Goal: Task Accomplishment & Management: Use online tool/utility

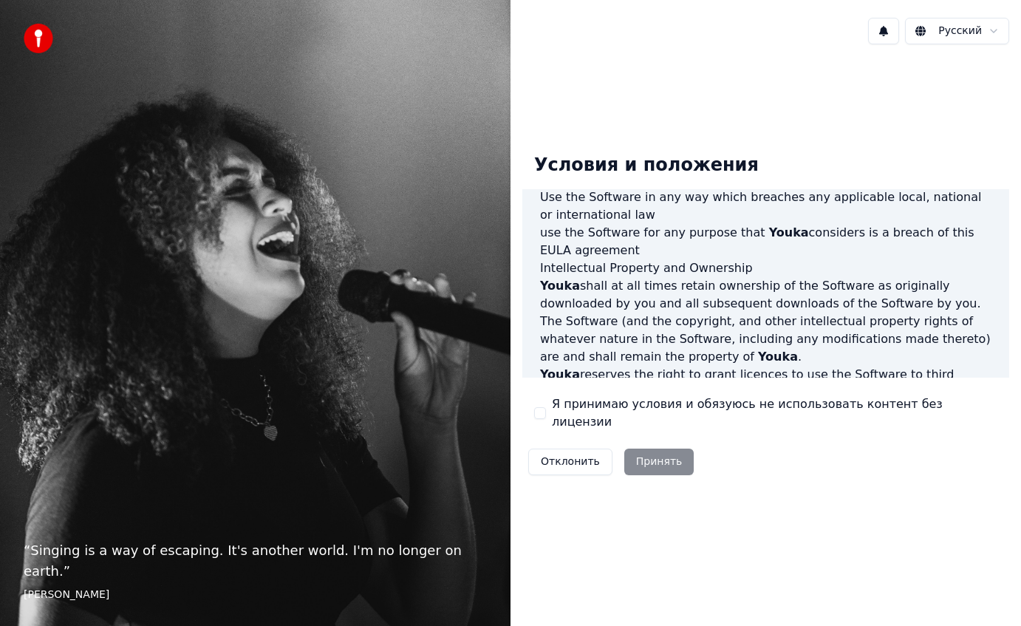
scroll to position [846, 0]
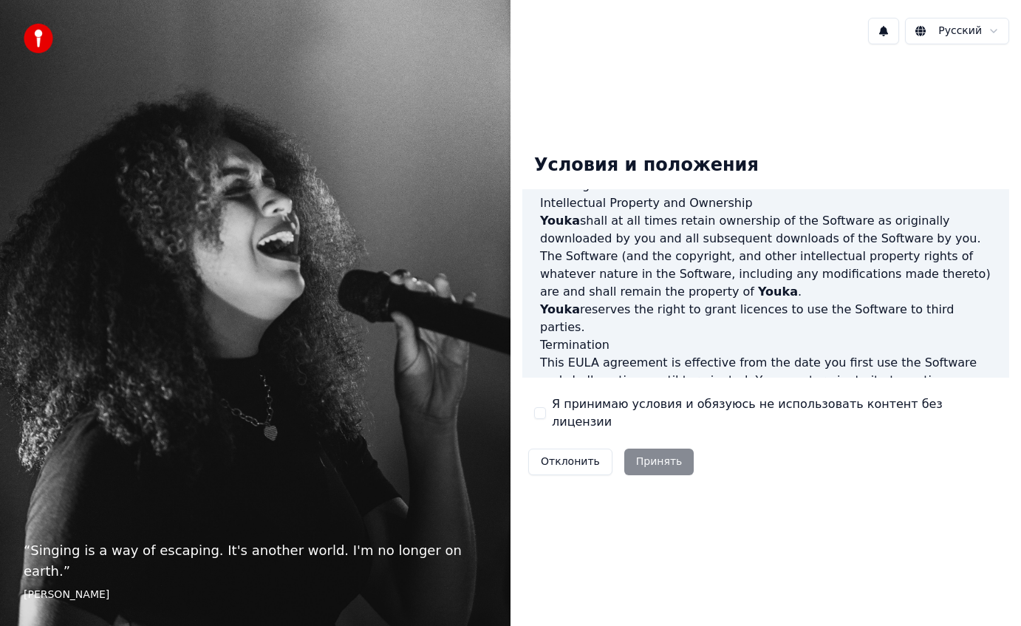
click at [539, 415] on button "Я принимаю условия и обязуюсь не использовать контент без лицензии" at bounding box center [540, 413] width 12 height 12
click at [681, 454] on button "Принять" at bounding box center [659, 461] width 70 height 27
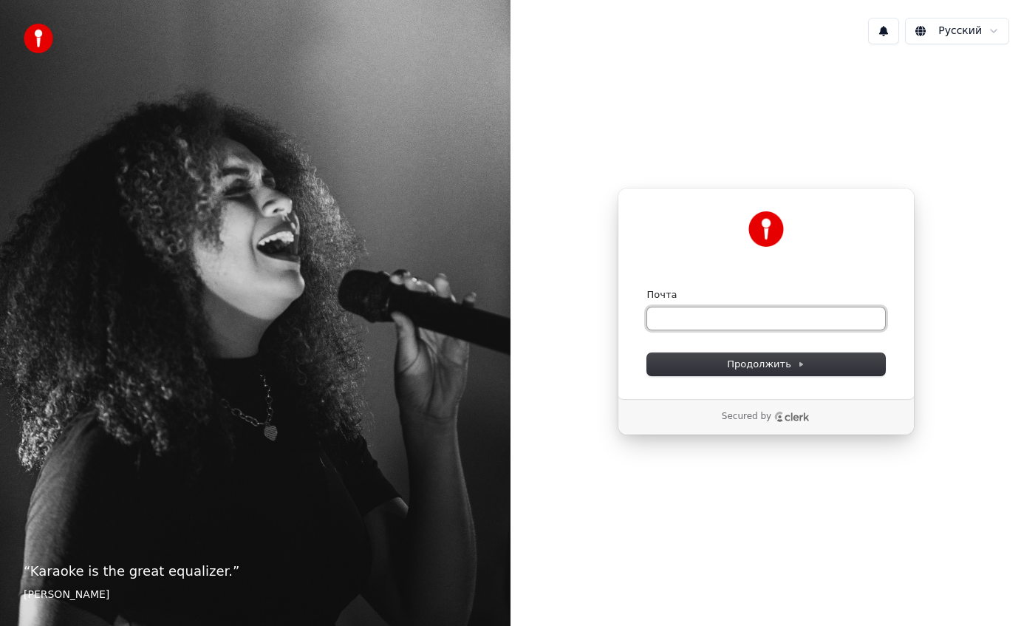
click at [739, 321] on input "Почта" at bounding box center [766, 318] width 238 height 22
type input "*"
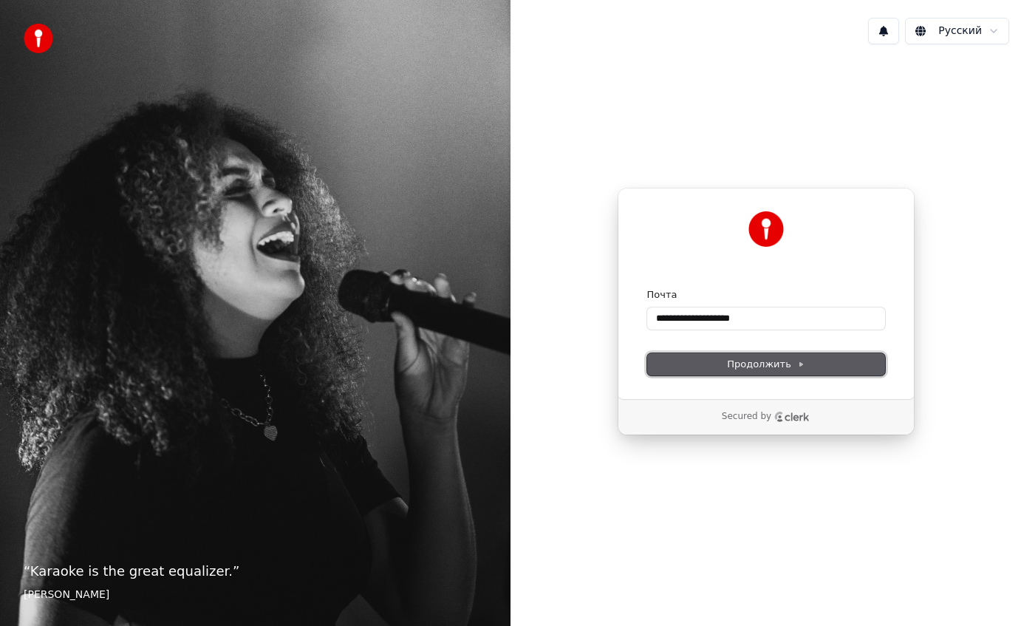
click at [773, 361] on span "Продолжить" at bounding box center [766, 364] width 78 height 13
type input "**********"
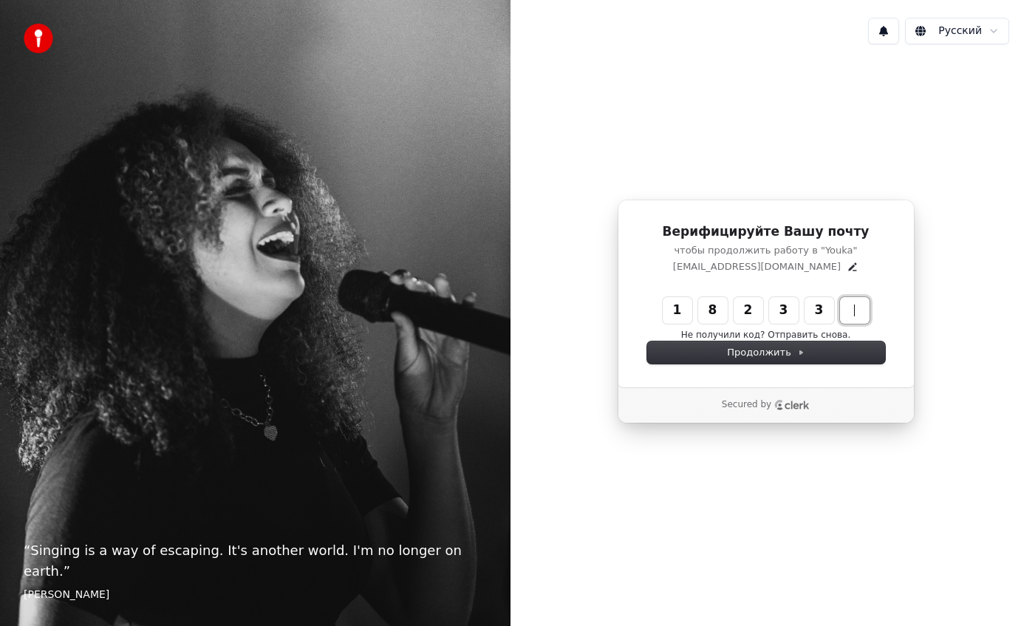
type input "******"
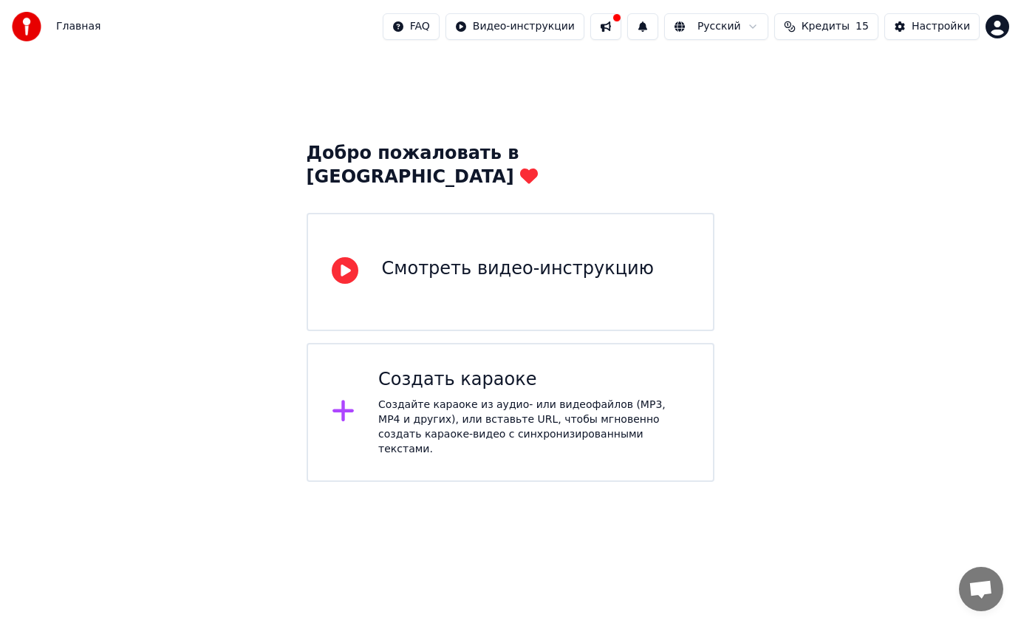
click at [349, 257] on icon at bounding box center [345, 270] width 27 height 27
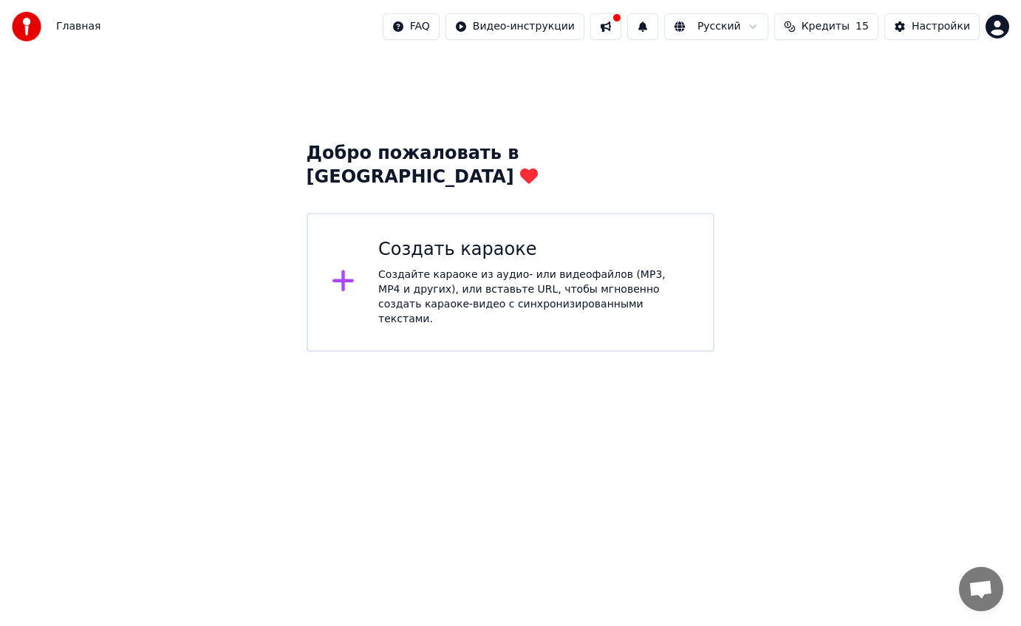
click at [356, 267] on div at bounding box center [349, 282] width 35 height 30
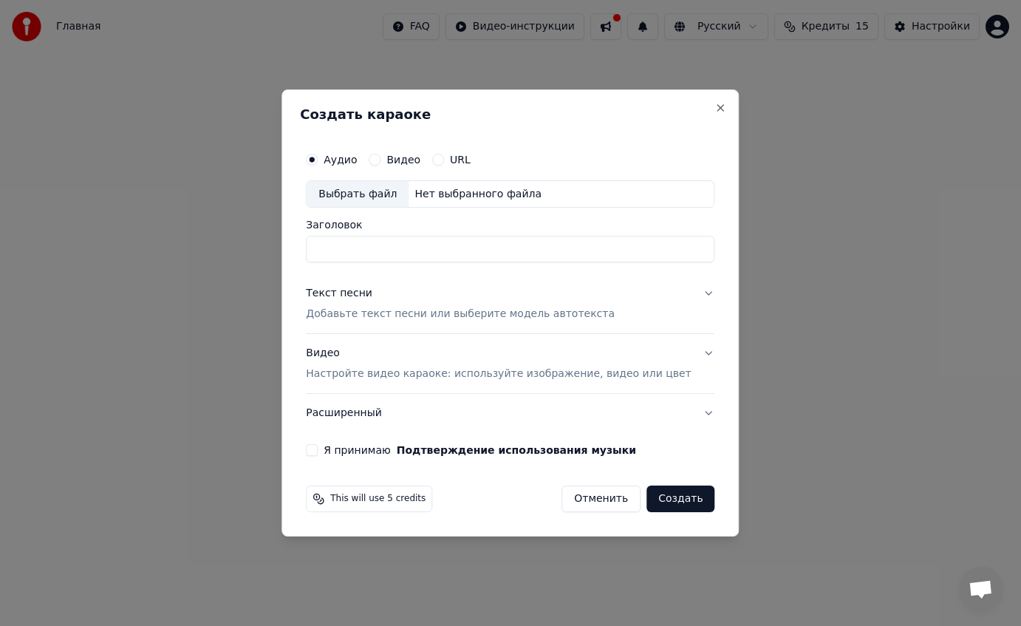
click at [414, 156] on label "Видео" at bounding box center [403, 159] width 34 height 10
click at [380, 156] on button "Видео" at bounding box center [375, 160] width 12 height 12
click at [356, 162] on label "Аудио" at bounding box center [340, 159] width 33 height 10
click at [318, 162] on button "Аудио" at bounding box center [312, 160] width 12 height 12
click at [389, 190] on div "Выбрать файл" at bounding box center [358, 194] width 102 height 27
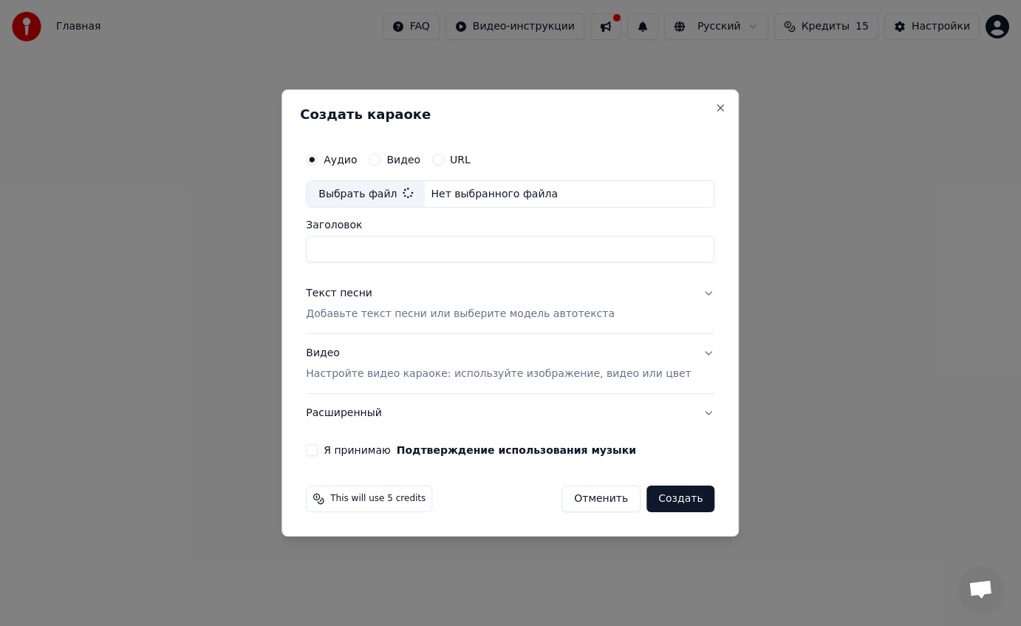
type input "**********"
click at [436, 312] on p "Добавьте текст песни или выберите модель автотекста" at bounding box center [460, 314] width 309 height 15
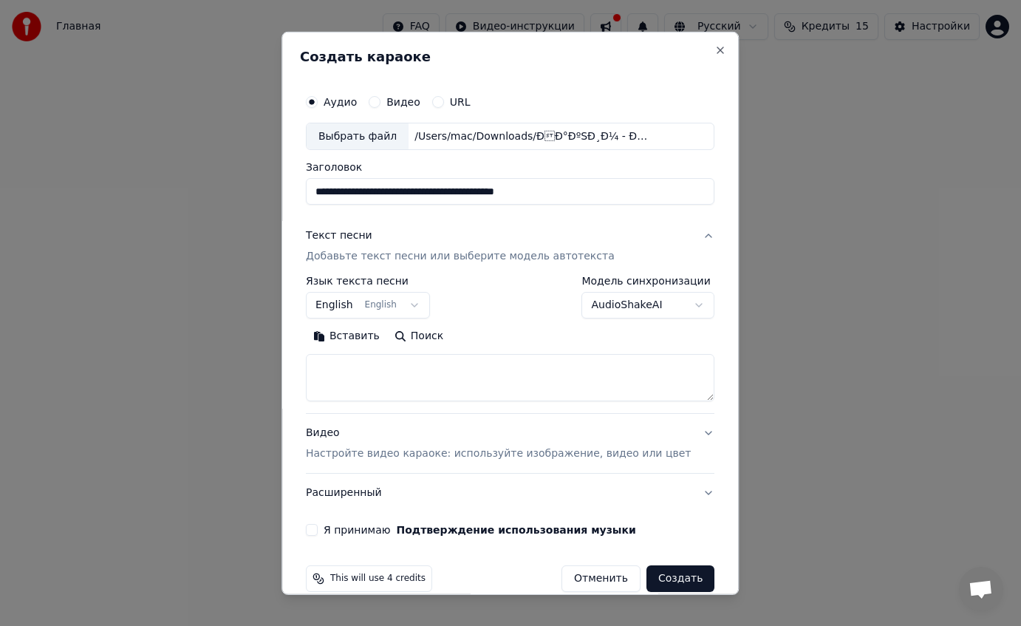
click at [397, 383] on textarea at bounding box center [510, 377] width 409 height 47
paste textarea "**********"
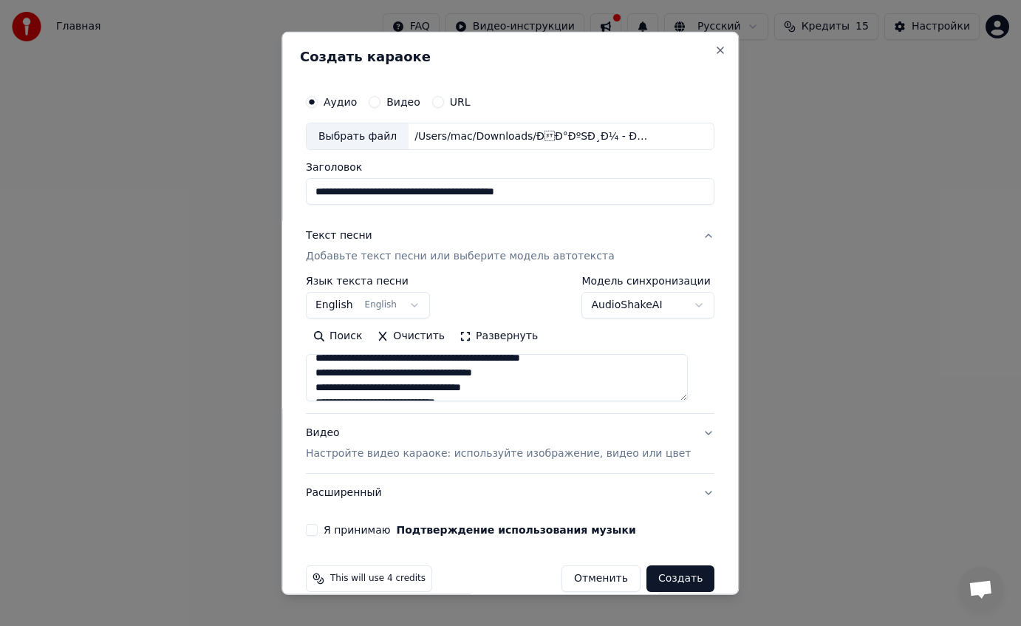
scroll to position [38, 0]
type textarea "**********"
click at [497, 457] on p "Настройте видео караоке: используйте изображение, видео или цвет" at bounding box center [498, 453] width 385 height 15
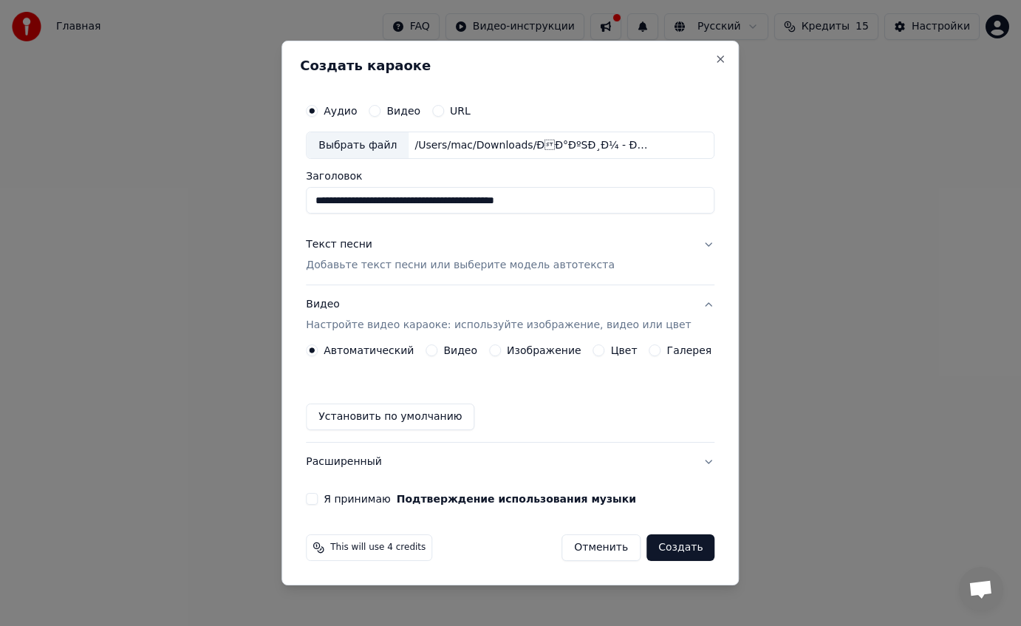
click at [318, 498] on button "Я принимаю Подтверждение использования музыки" at bounding box center [312, 499] width 12 height 12
click at [409, 107] on label "Видео" at bounding box center [403, 111] width 34 height 10
click at [380, 107] on button "Видео" at bounding box center [375, 111] width 12 height 12
click at [683, 550] on button "Создать" at bounding box center [680, 547] width 68 height 27
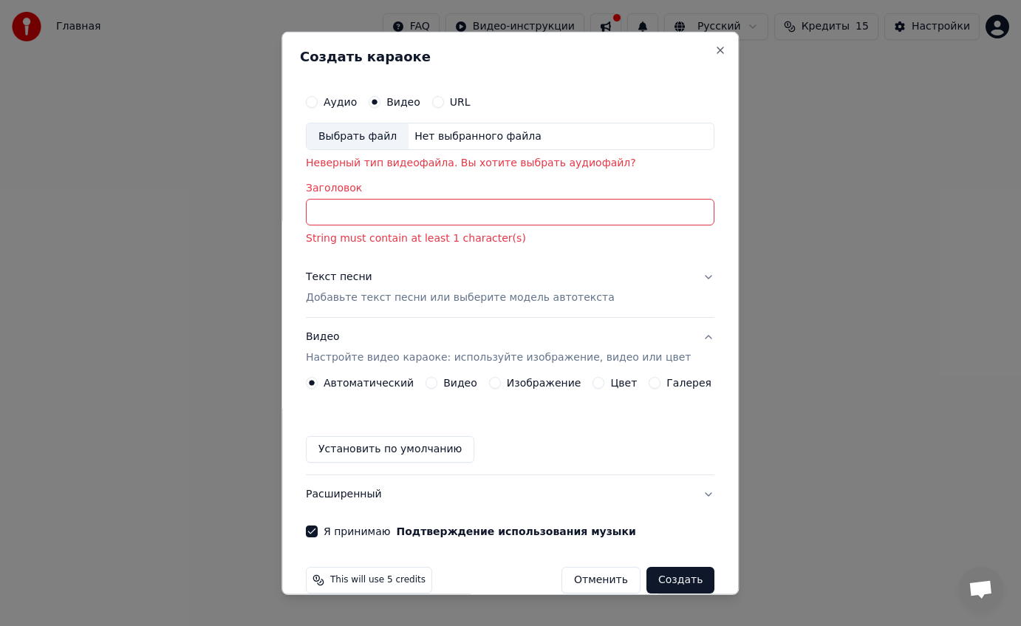
click at [462, 213] on input "Заголовок" at bounding box center [510, 212] width 409 height 27
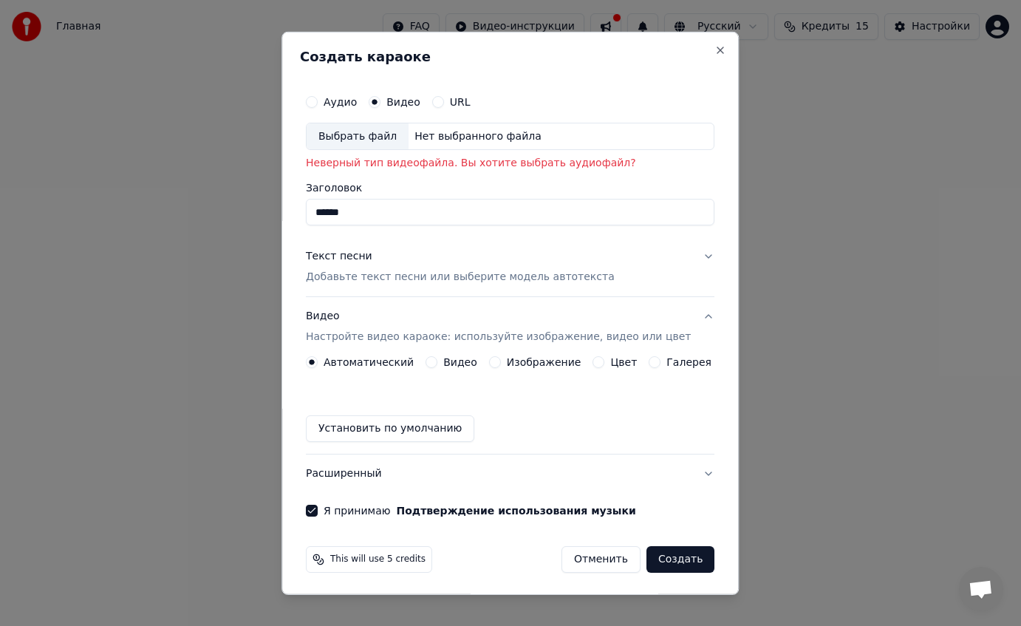
click at [435, 274] on p "Добавьте текст песни или выберите модель автотекста" at bounding box center [460, 277] width 309 height 15
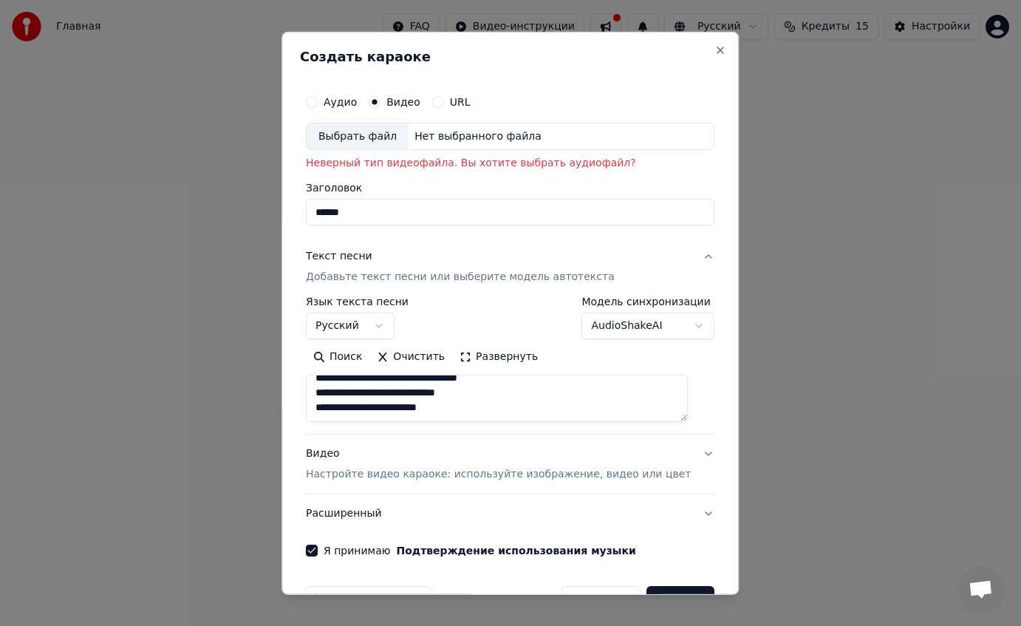
scroll to position [42, 0]
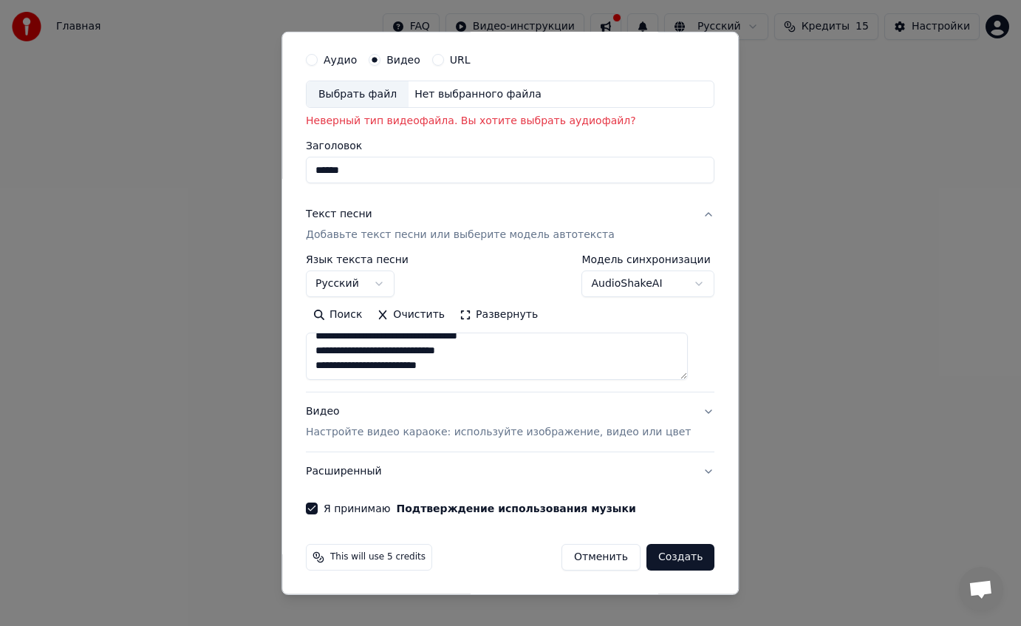
click at [660, 555] on button "Создать" at bounding box center [680, 557] width 68 height 27
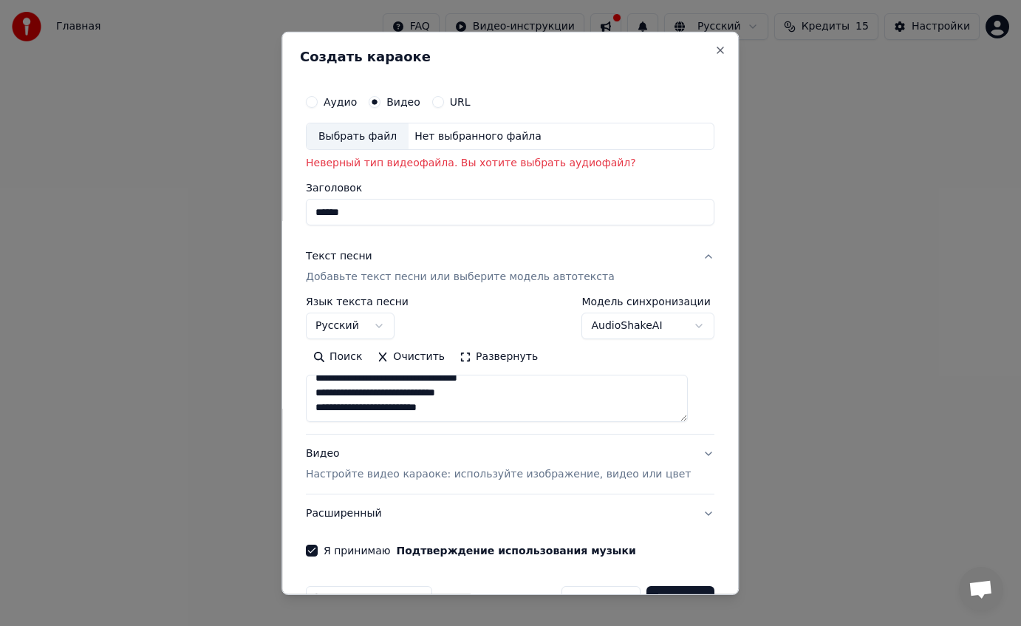
click at [400, 134] on div "Выбрать файл" at bounding box center [358, 136] width 102 height 27
click at [483, 130] on div "Нет выбранного файла" at bounding box center [478, 136] width 139 height 15
click at [383, 133] on div "Выбрать файл" at bounding box center [358, 136] width 102 height 27
type input "*******"
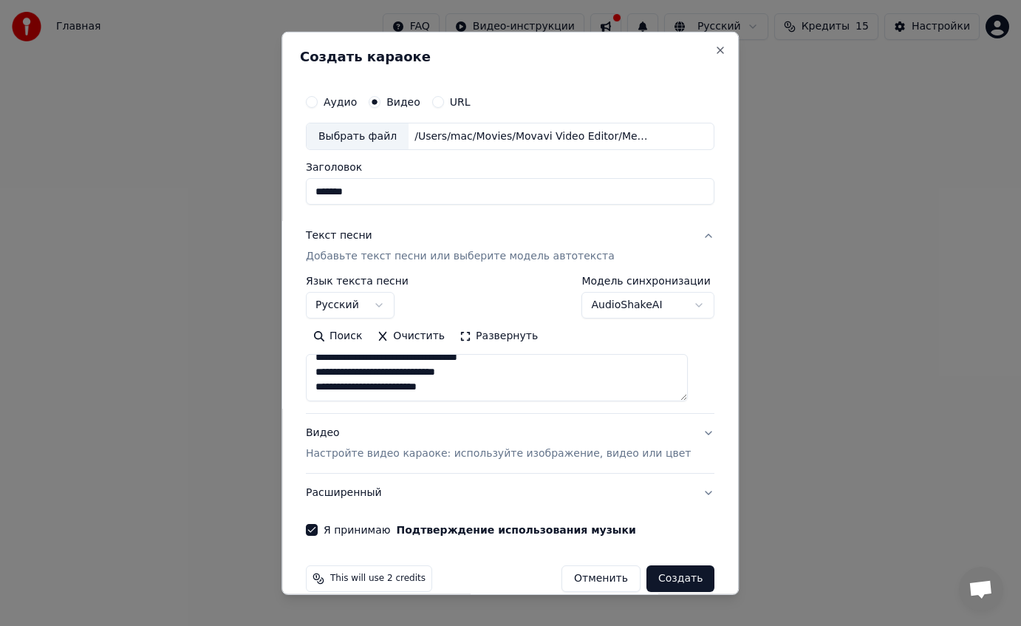
scroll to position [21, 0]
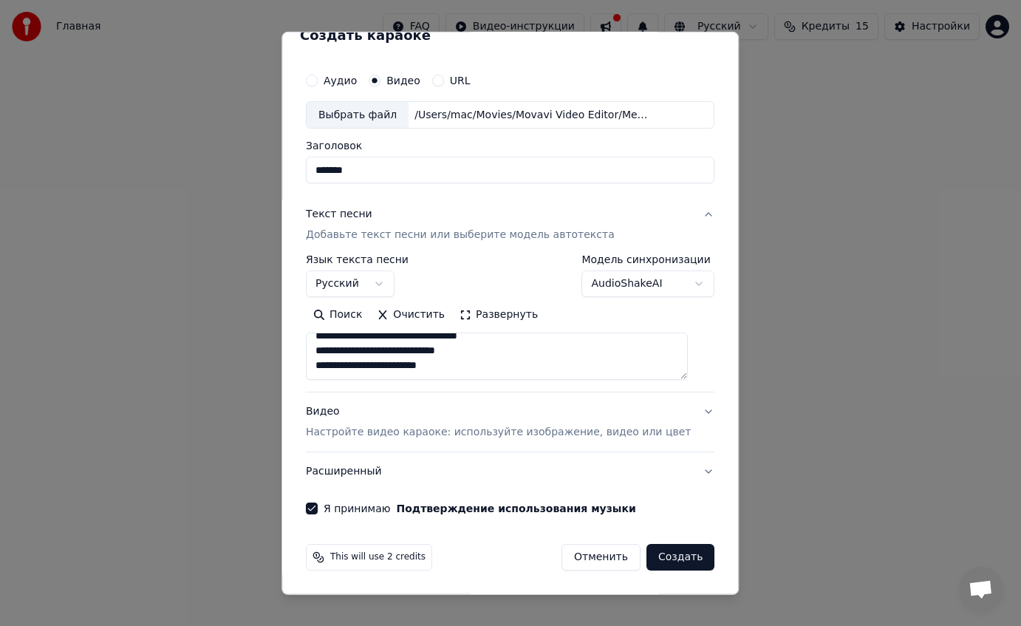
click at [659, 561] on button "Создать" at bounding box center [680, 557] width 68 height 27
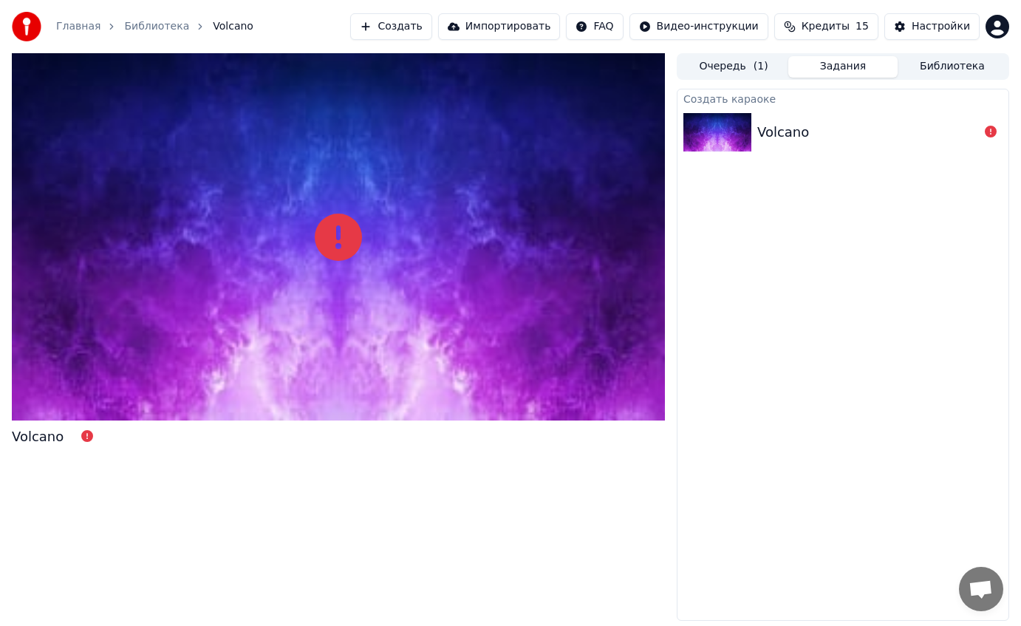
click at [731, 66] on button "Очередь ( 1 )" at bounding box center [733, 66] width 109 height 21
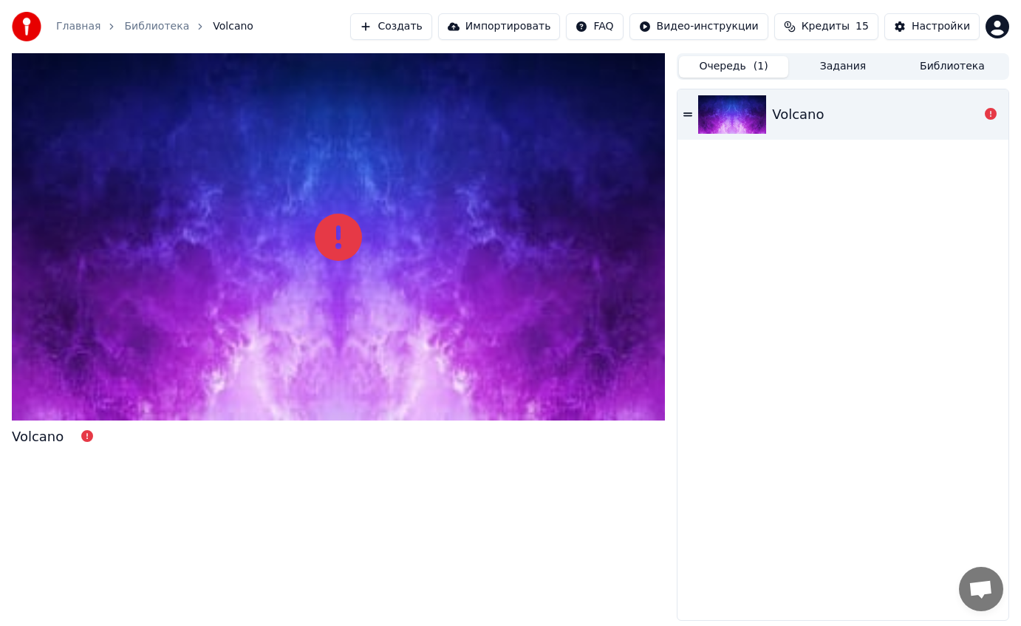
click at [778, 113] on div "Volcano" at bounding box center [798, 114] width 52 height 21
click at [722, 109] on img at bounding box center [732, 114] width 68 height 38
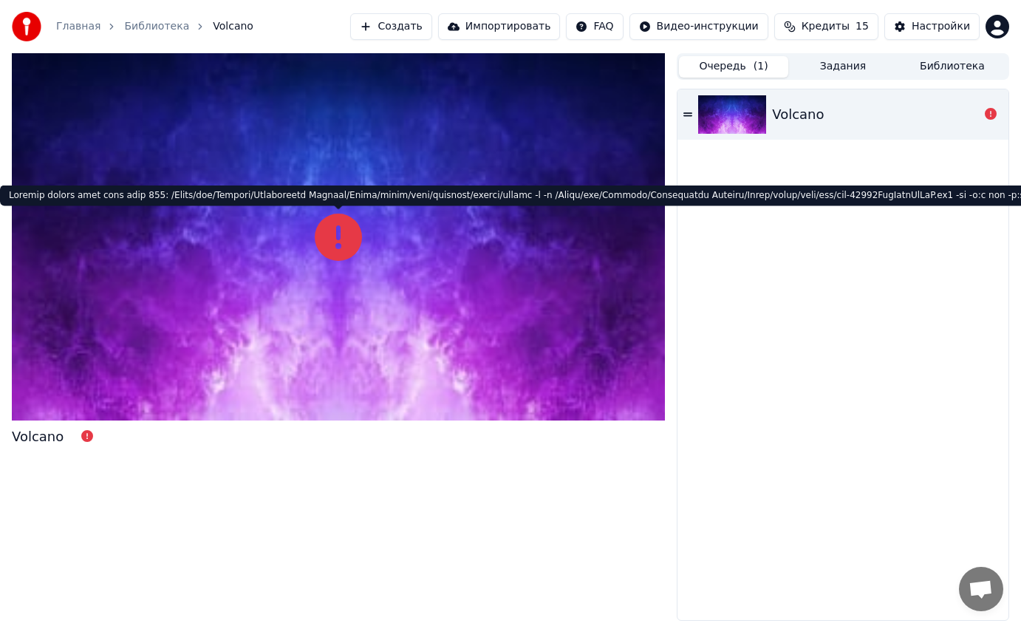
click at [298, 222] on div at bounding box center [338, 236] width 653 height 367
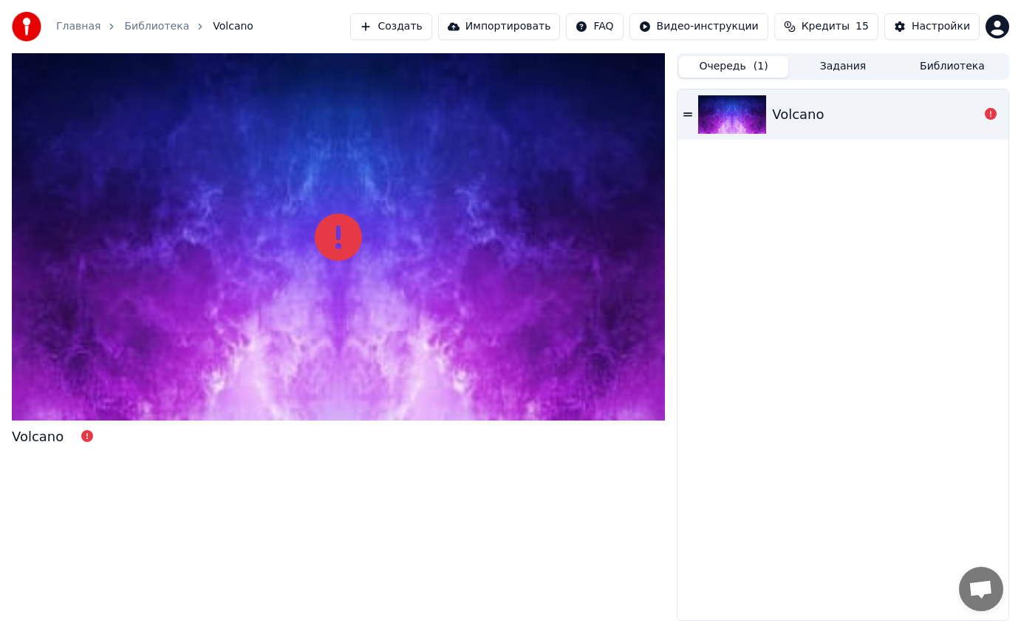
click at [482, 21] on button "Импортировать" at bounding box center [499, 26] width 123 height 27
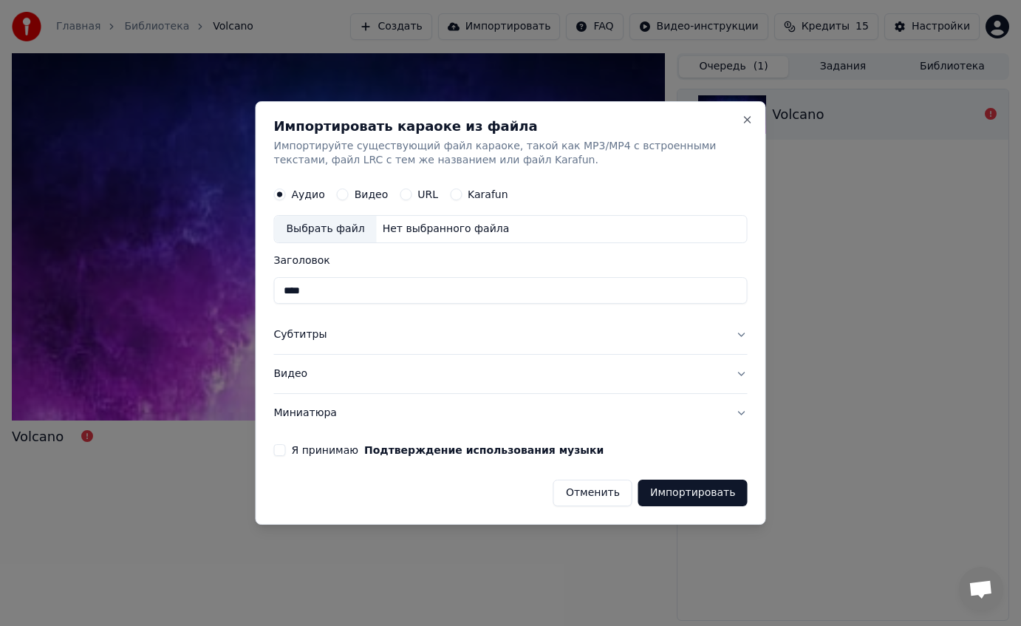
type input "****"
click at [696, 496] on button "Импортировать" at bounding box center [692, 492] width 109 height 27
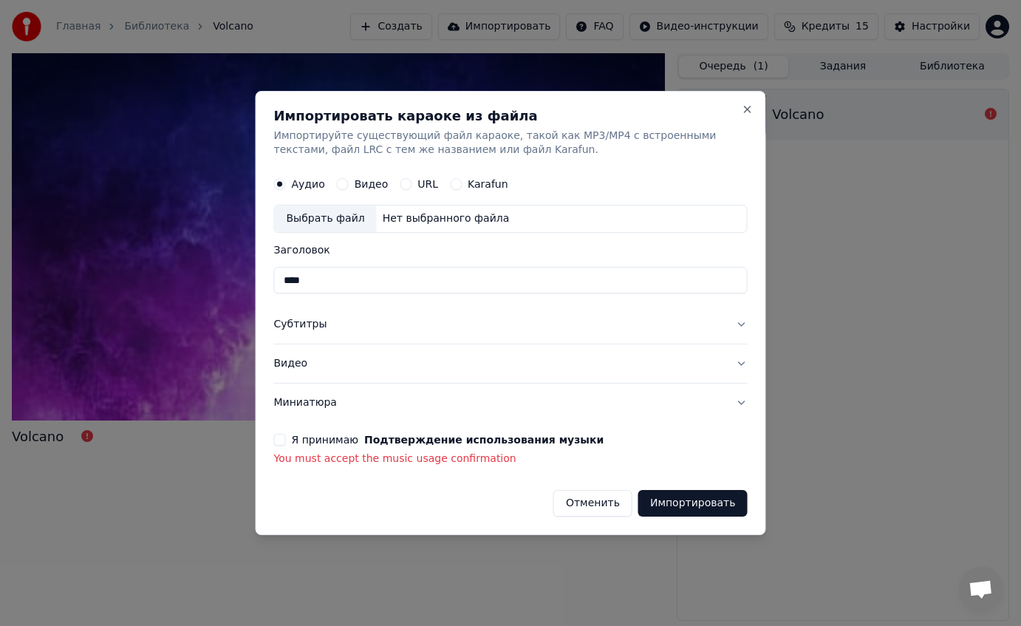
click at [279, 437] on button "Я принимаю Подтверждение использования музыки" at bounding box center [280, 440] width 12 height 12
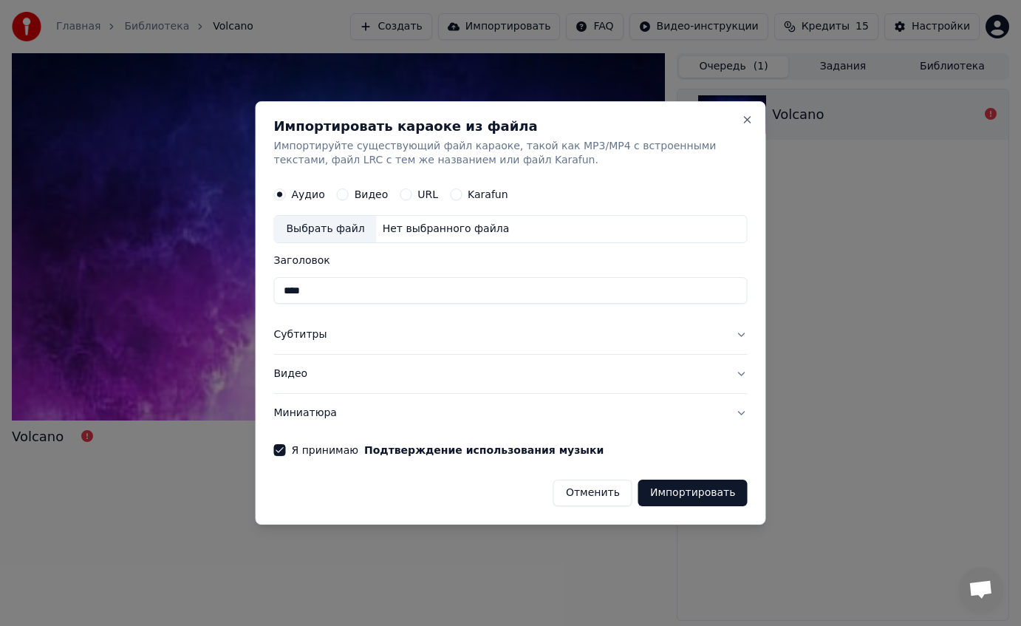
click at [697, 490] on button "Импортировать" at bounding box center [692, 492] width 109 height 27
click at [679, 492] on button "Импортировать" at bounding box center [692, 492] width 109 height 27
click at [360, 194] on label "Видео" at bounding box center [372, 195] width 34 height 10
click at [349, 194] on button "Видео" at bounding box center [343, 195] width 12 height 12
click at [745, 119] on button "Close" at bounding box center [748, 120] width 12 height 12
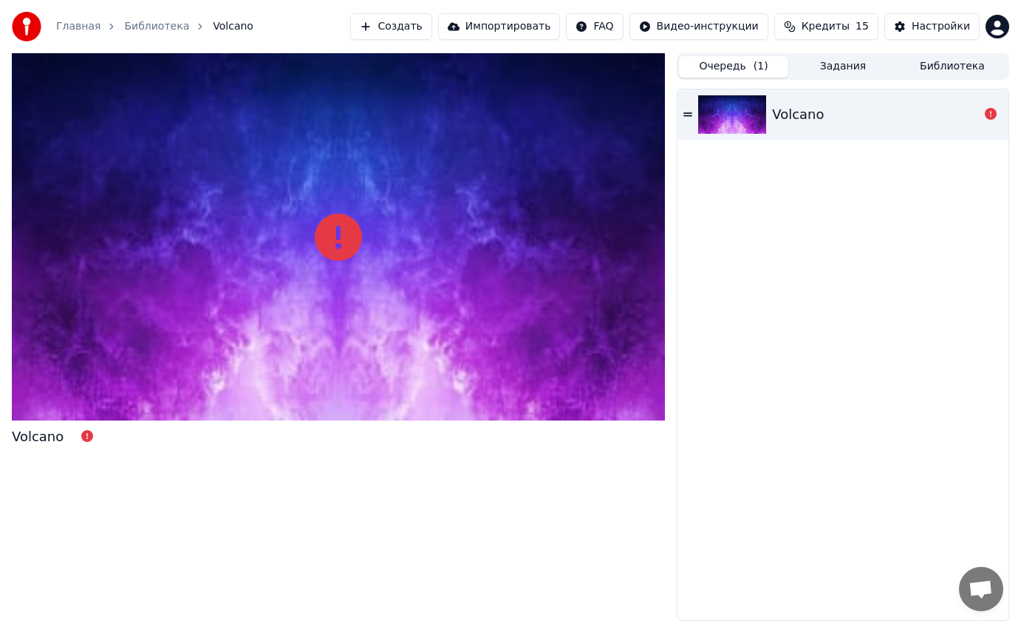
click at [72, 31] on link "Главная" at bounding box center [78, 26] width 44 height 15
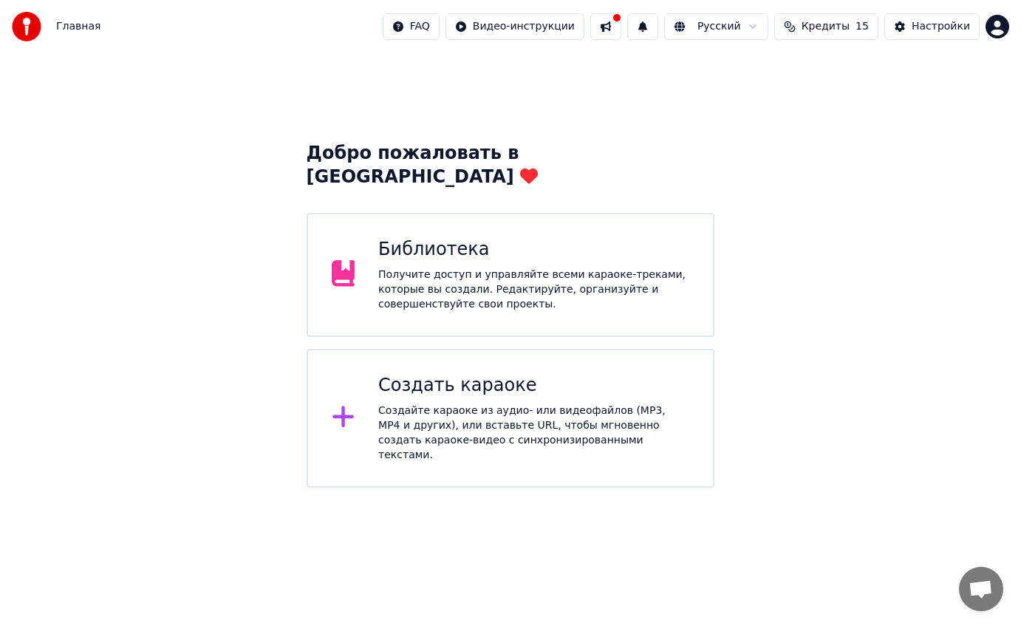
click at [392, 374] on div "Создать караоке" at bounding box center [533, 386] width 311 height 24
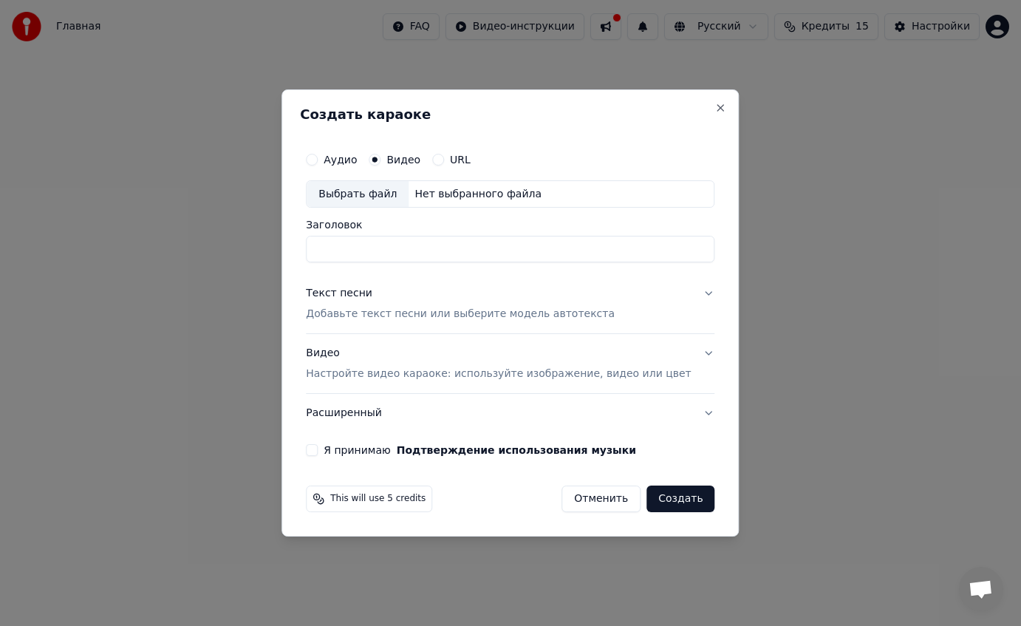
click at [331, 159] on div "Аудио" at bounding box center [331, 160] width 51 height 12
click at [318, 158] on button "Аудио" at bounding box center [312, 160] width 12 height 12
click at [452, 191] on div "Нет выбранного файла" at bounding box center [478, 194] width 139 height 15
type input "**********"
click at [575, 310] on p "Добавьте текст песни или выберите модель автотекста" at bounding box center [460, 314] width 309 height 15
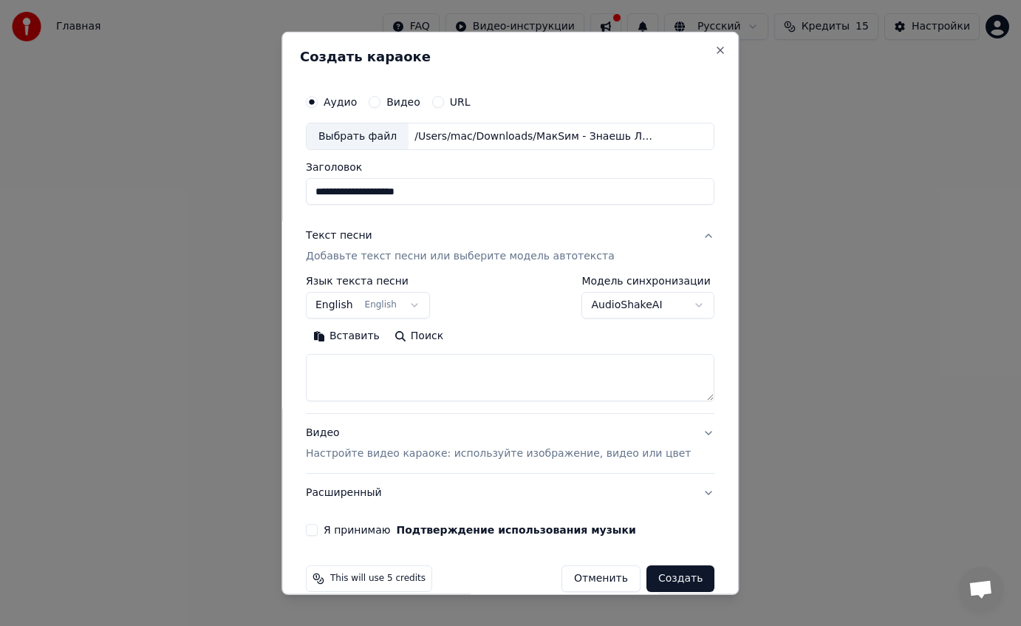
click at [383, 373] on textarea at bounding box center [510, 377] width 409 height 47
paste textarea "**********"
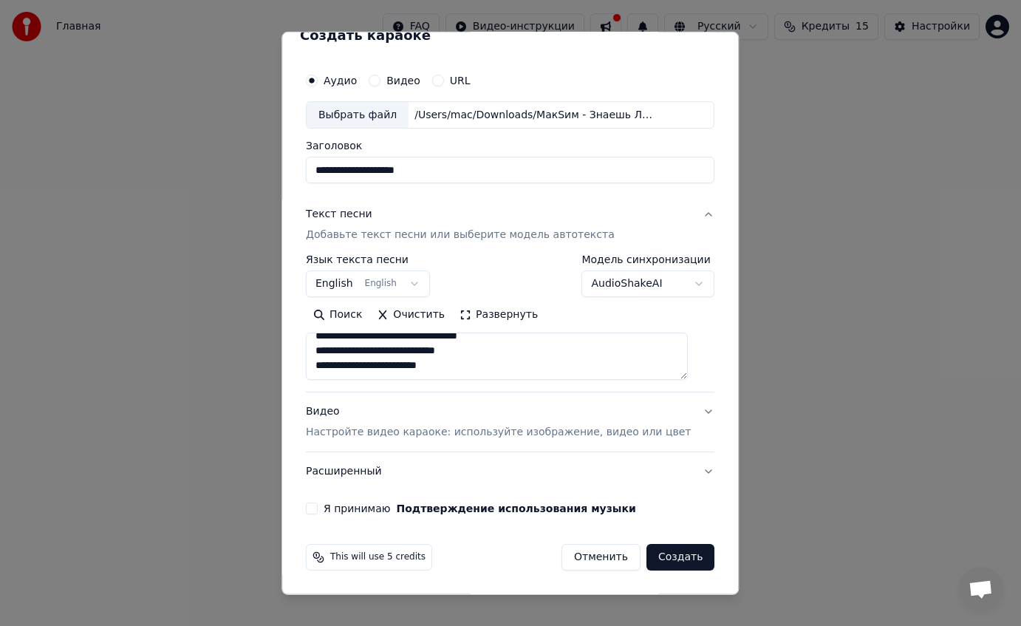
type textarea "**********"
click at [318, 506] on button "Я принимаю Подтверждение использования музыки" at bounding box center [312, 508] width 12 height 12
click at [590, 428] on p "Настройте видео караоке: используйте изображение, видео или цвет" at bounding box center [498, 432] width 385 height 15
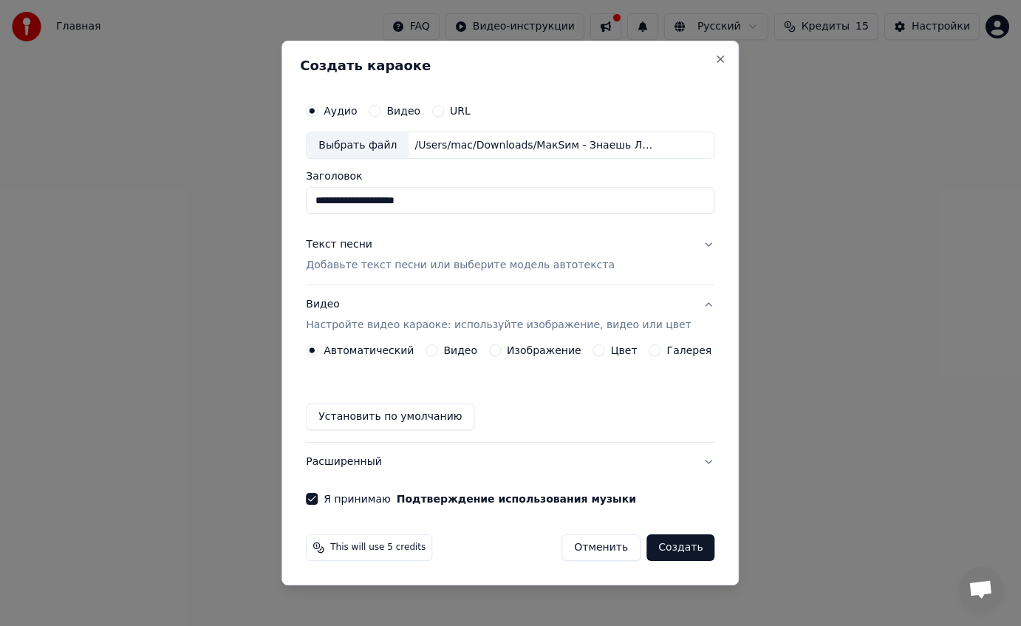
click at [523, 350] on label "Изображение" at bounding box center [544, 350] width 75 height 10
click at [501, 350] on button "Изображение" at bounding box center [495, 350] width 12 height 12
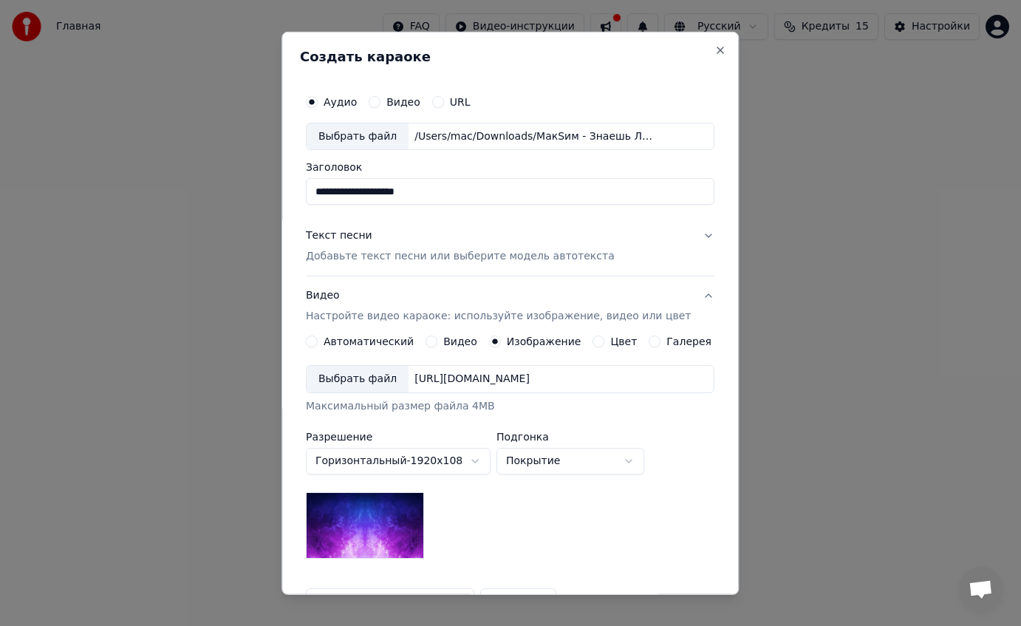
click at [392, 380] on div "Выбрать файл" at bounding box center [358, 379] width 102 height 27
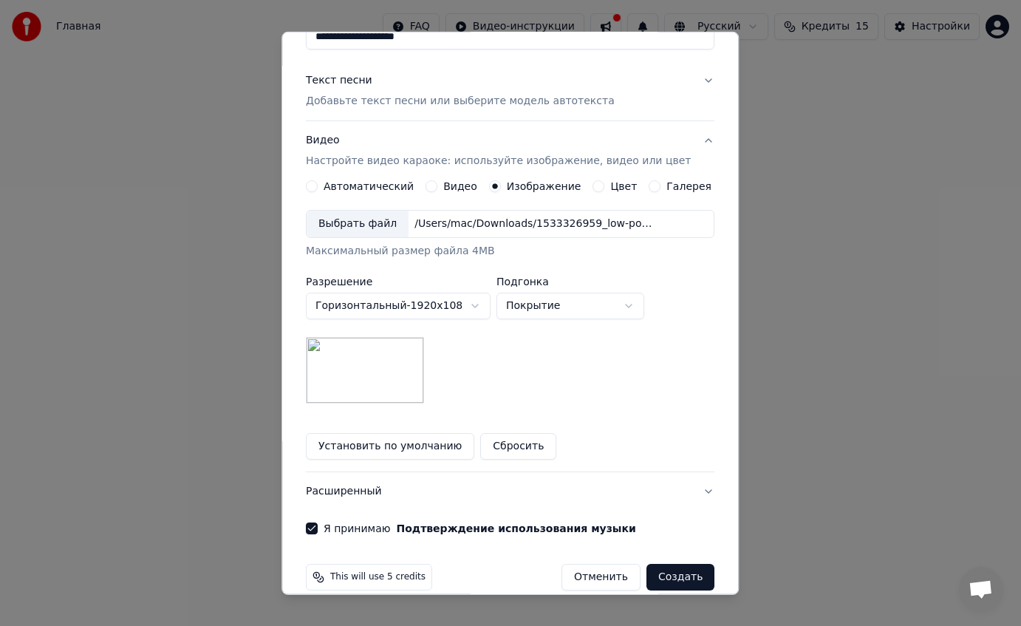
scroll to position [175, 0]
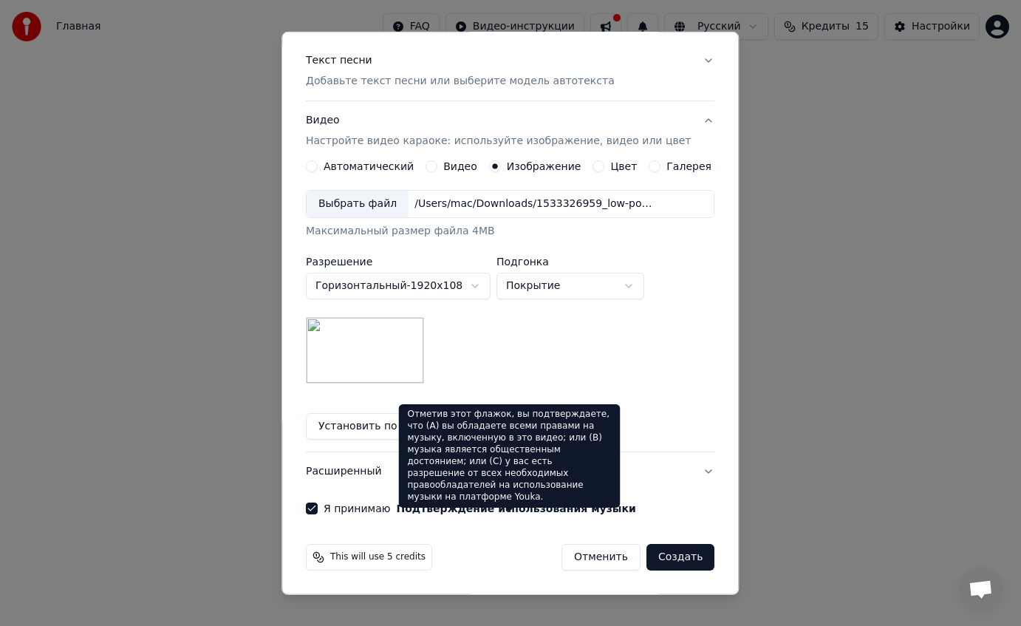
click at [530, 506] on button "Подтверждение использования музыки" at bounding box center [516, 508] width 239 height 10
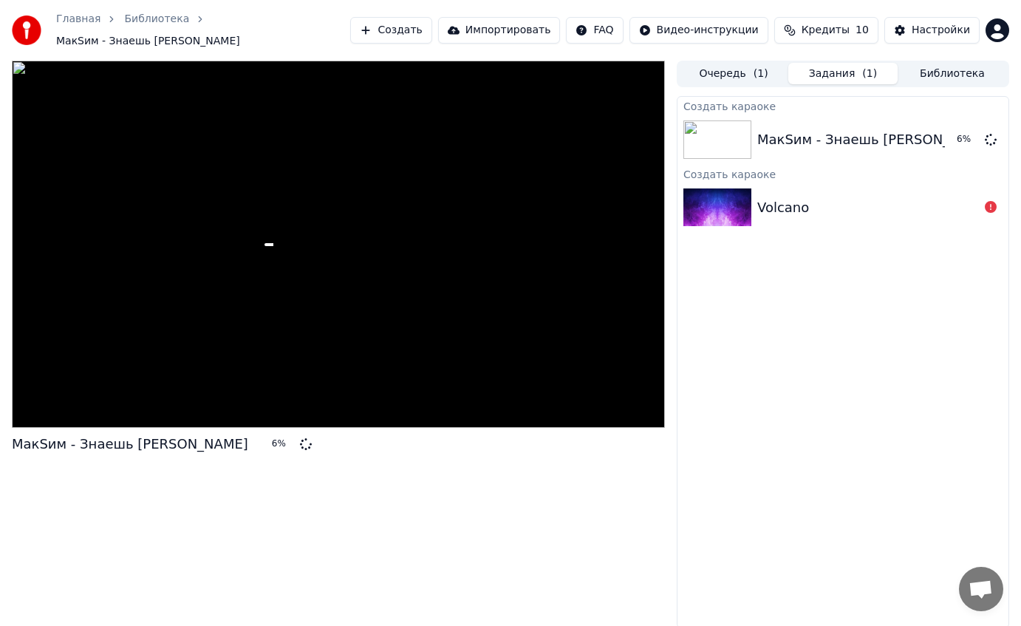
click at [822, 23] on span "Кредиты" at bounding box center [826, 30] width 48 height 15
click at [815, 140] on button "Обновить" at bounding box center [831, 136] width 89 height 27
click at [854, 337] on div "Создать караоке МакSим - Знаешь Ли Ты 10 % Создать караоке Volcano" at bounding box center [843, 362] width 332 height 532
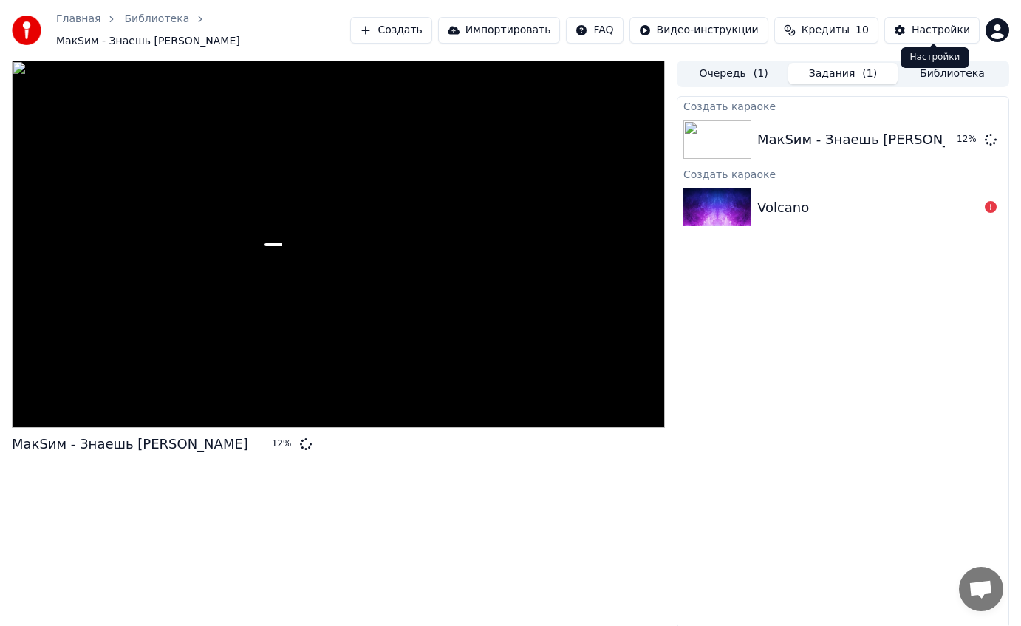
click at [889, 33] on button "Настройки" at bounding box center [931, 30] width 95 height 27
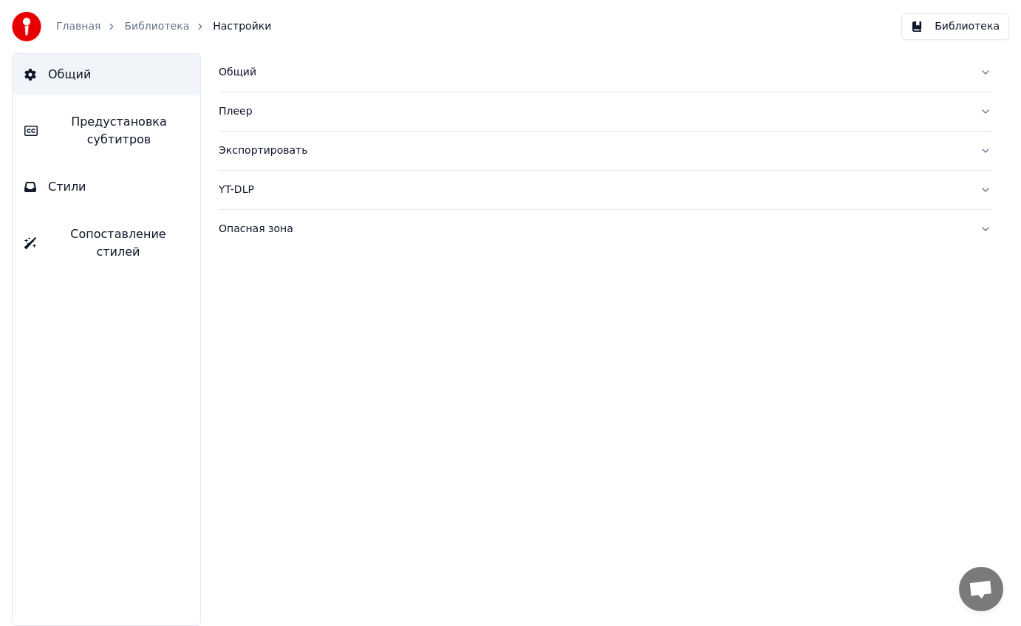
click at [109, 138] on span "Предустановка субтитров" at bounding box center [118, 130] width 139 height 35
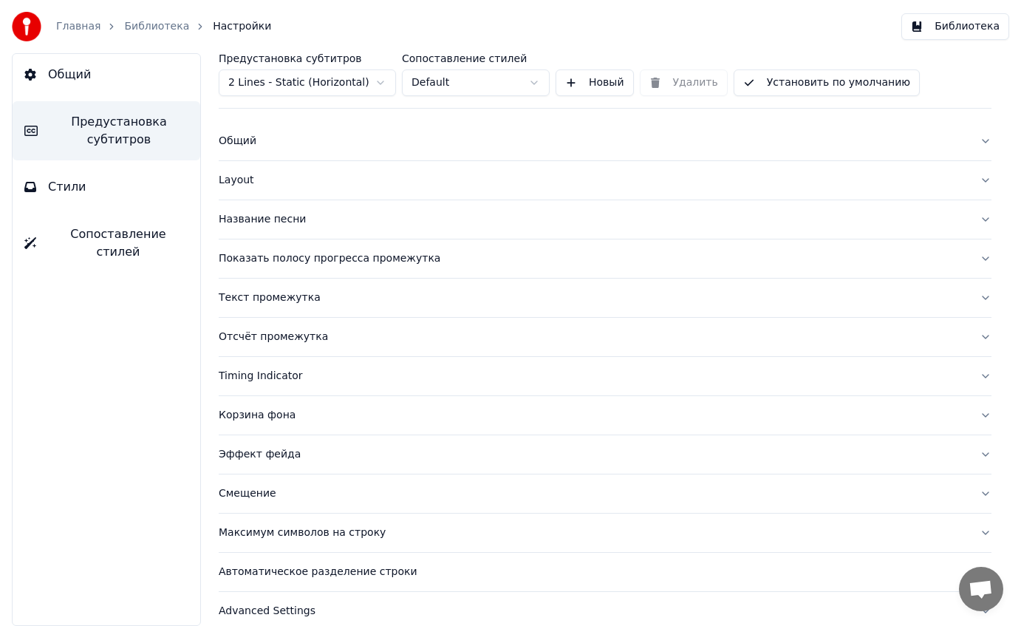
scroll to position [33, 0]
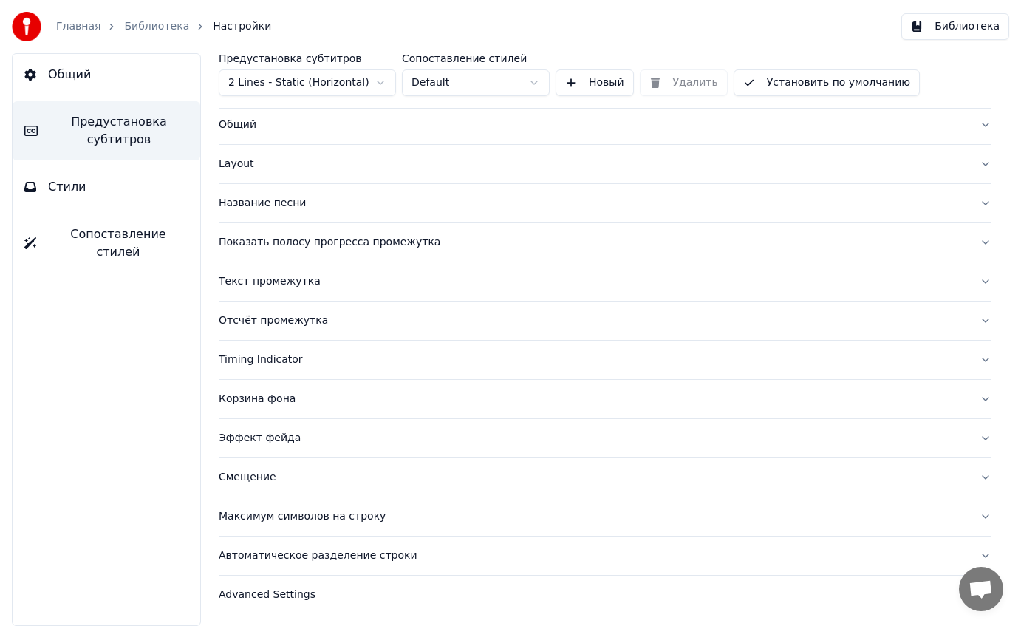
click at [119, 202] on button "Стили" at bounding box center [107, 186] width 188 height 41
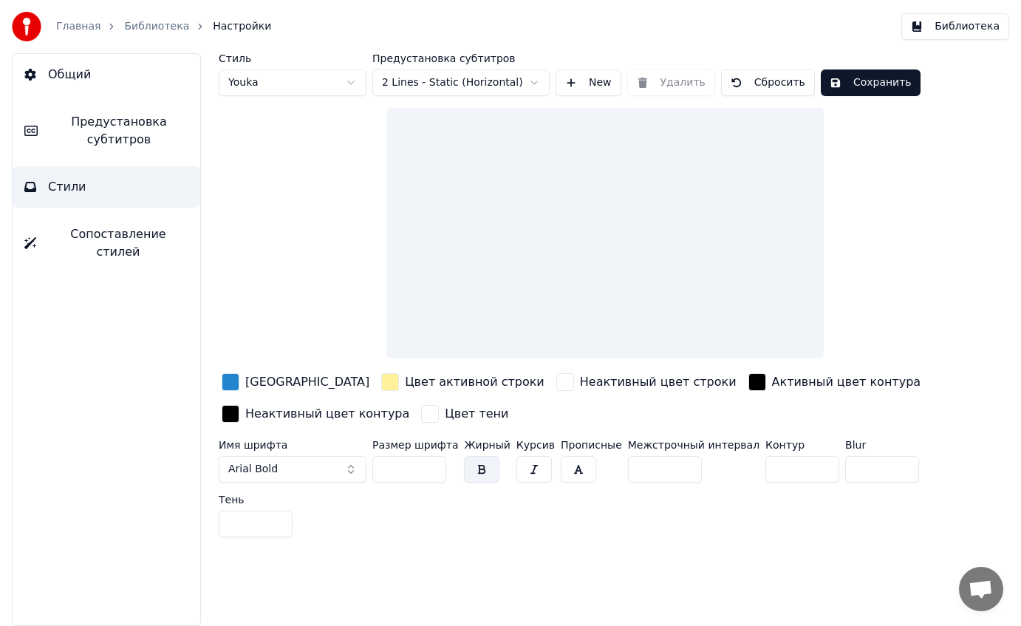
scroll to position [0, 0]
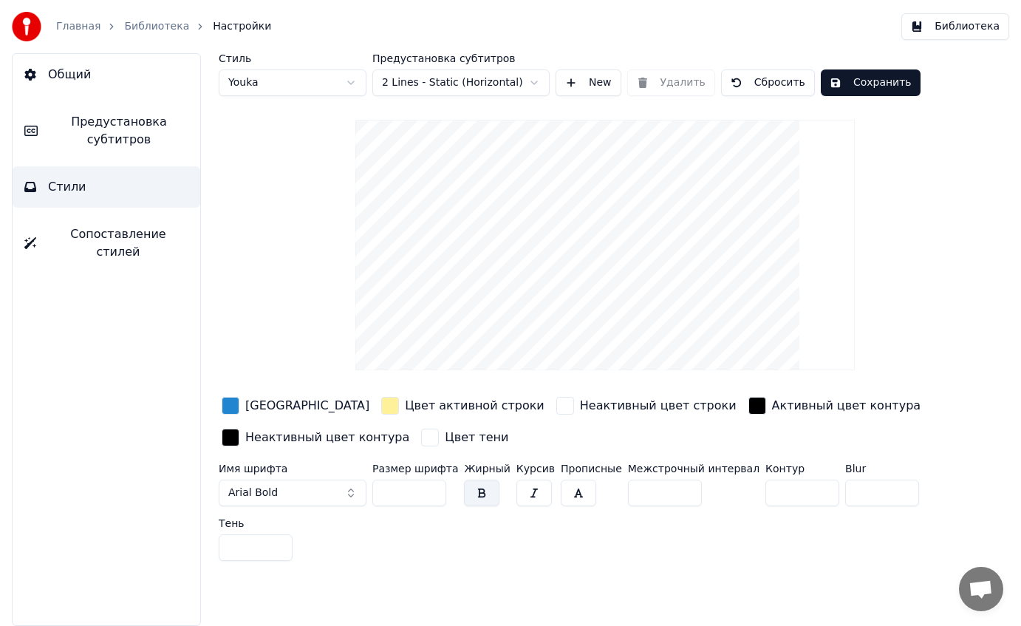
click at [154, 27] on link "Библиотека" at bounding box center [156, 26] width 65 height 15
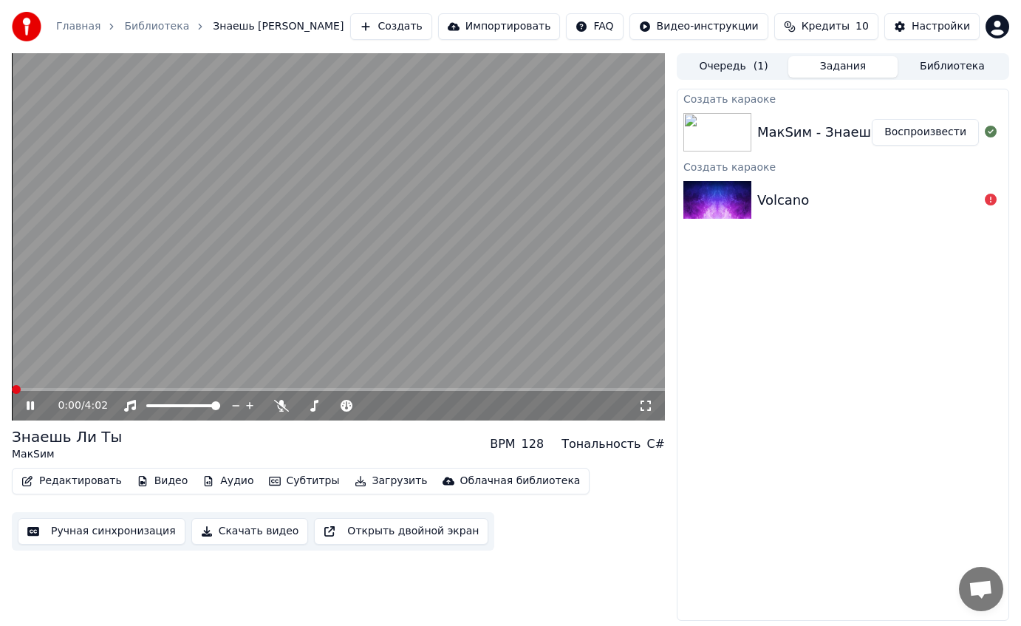
click at [12, 389] on span at bounding box center [12, 389] width 0 height 3
click at [217, 390] on span at bounding box center [338, 389] width 653 height 3
click at [315, 390] on span at bounding box center [338, 389] width 653 height 3
click at [98, 390] on span at bounding box center [170, 389] width 316 height 3
